Goal: Task Accomplishment & Management: Use online tool/utility

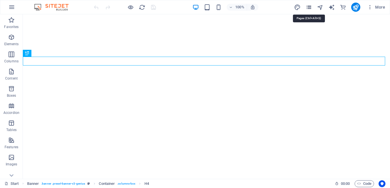
click at [310, 7] on icon "pages" at bounding box center [309, 7] width 7 height 7
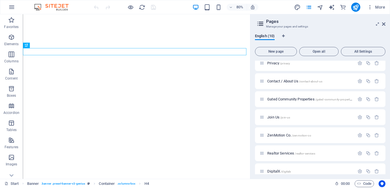
scroll to position [67, 0]
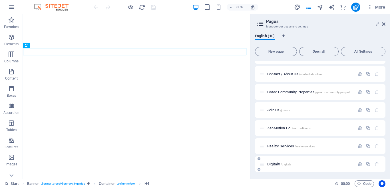
click at [275, 162] on span "DigitalX /digitalx" at bounding box center [280, 164] width 24 height 4
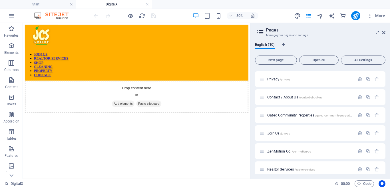
scroll to position [0, 0]
click at [13, 47] on icon "button" at bounding box center [11, 45] width 7 height 7
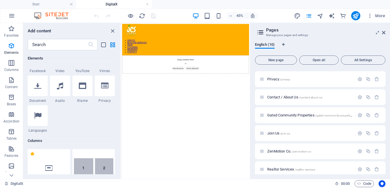
scroll to position [214, 0]
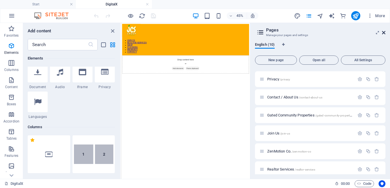
click at [384, 33] on icon at bounding box center [383, 32] width 3 height 5
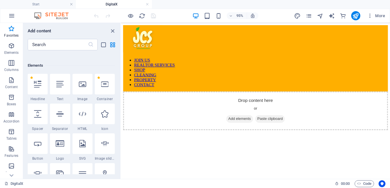
scroll to position [40, 0]
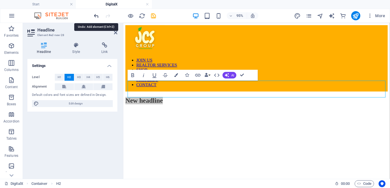
click at [97, 15] on icon "undo" at bounding box center [96, 16] width 7 height 7
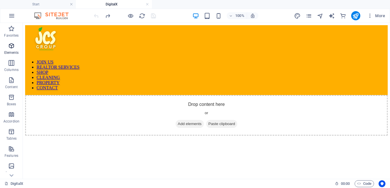
click at [12, 47] on icon "button" at bounding box center [11, 45] width 7 height 7
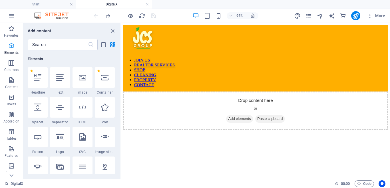
scroll to position [61, 0]
